Goal: Information Seeking & Learning: Learn about a topic

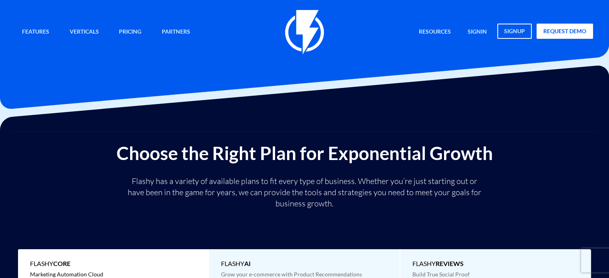
scroll to position [200, 0]
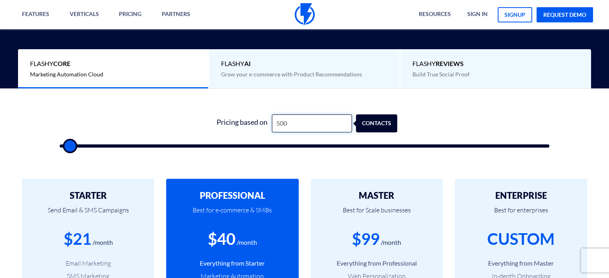
click at [290, 128] on input "500" at bounding box center [312, 124] width 80 height 18
type input "4"
type input "500"
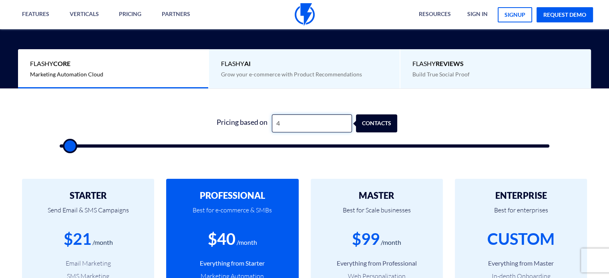
type input "48"
type input "500"
type input "480"
type input "500"
type input "4,800"
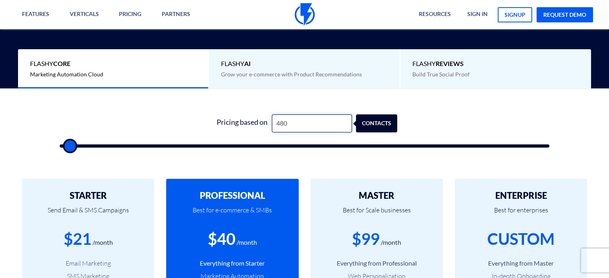
type input "5000"
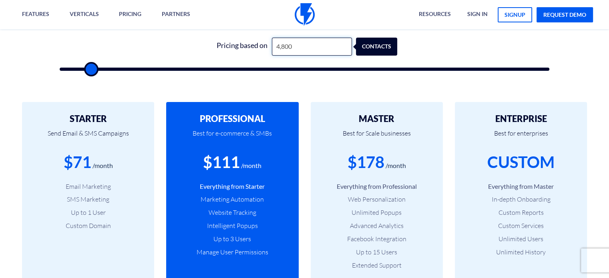
scroll to position [280, 0]
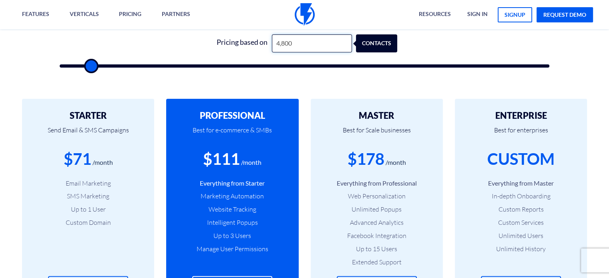
type input "4,800"
